Goal: Navigation & Orientation: Go to known website

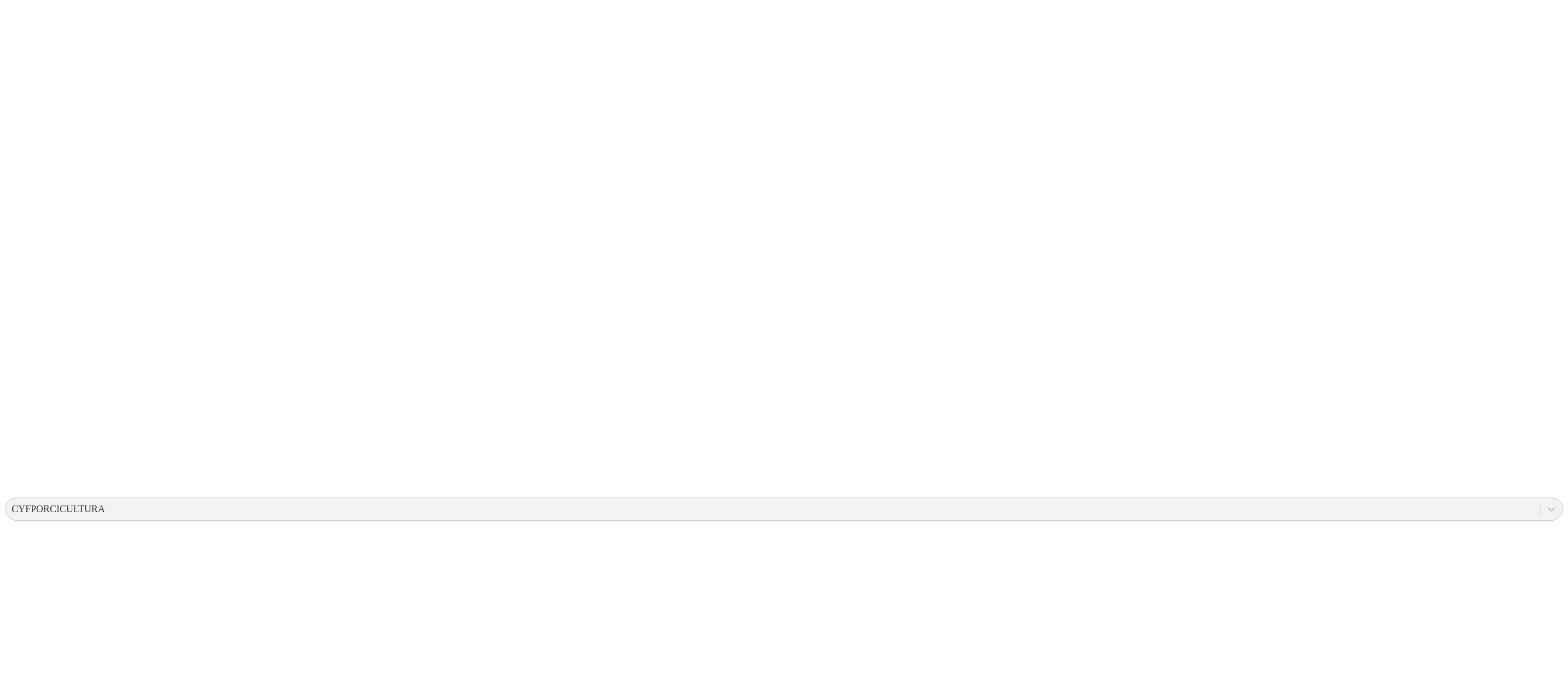
drag, startPoint x: 903, startPoint y: 4, endPoint x: 973, endPoint y: 16, distance: 71.0
